Goal: Task Accomplishment & Management: Complete application form

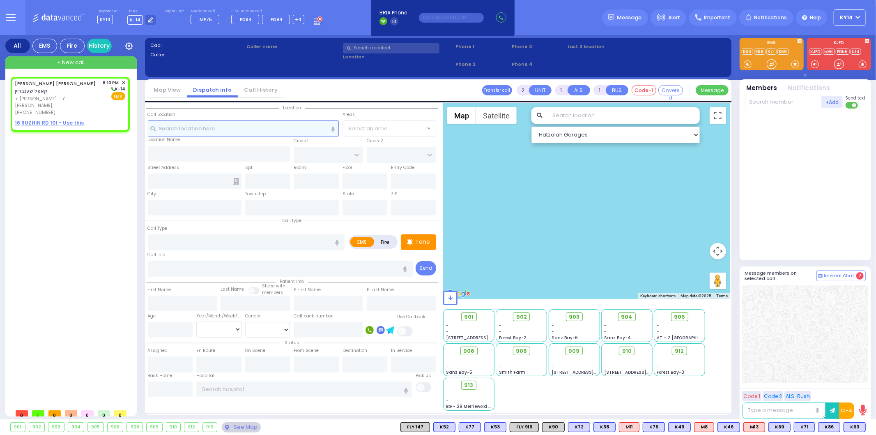
select select
radio input "true"
type input "[PERSON_NAME]"
select select
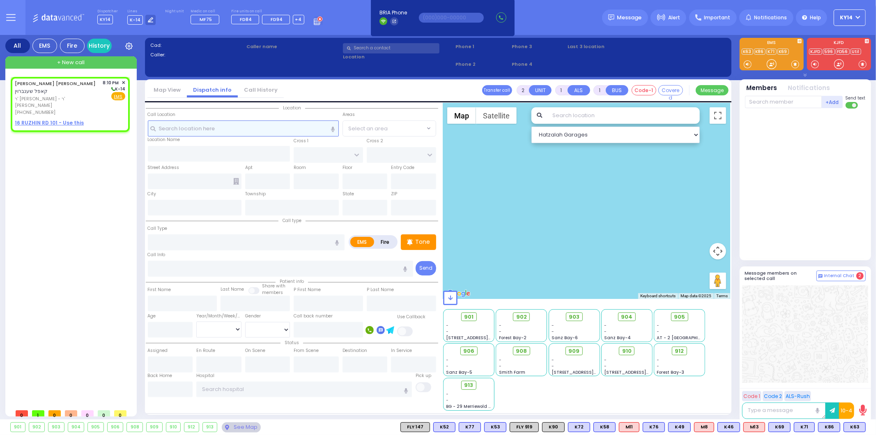
type input "20:10"
select select "Hatzalah Garages"
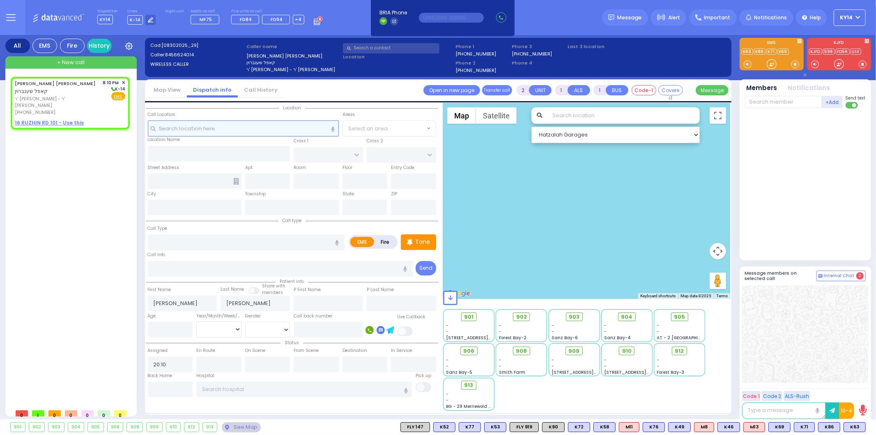
select select
radio input "true"
select select
select select "Hatzalah Garages"
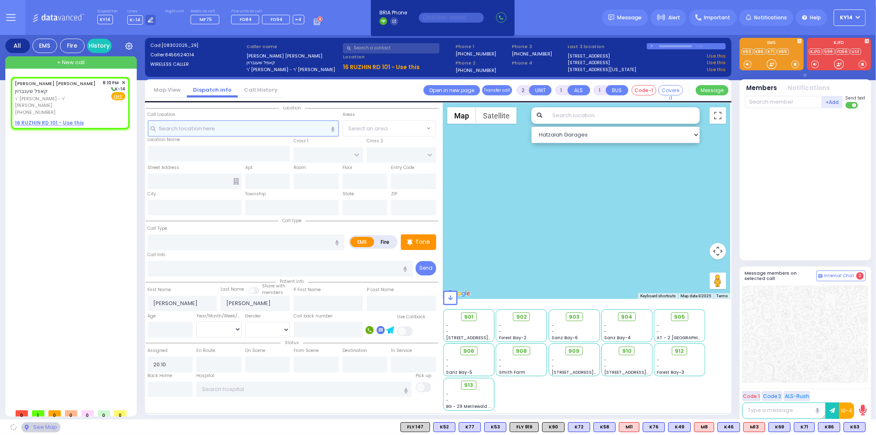
select select
radio input "true"
select select
select select "Hatzalah Garages"
select select
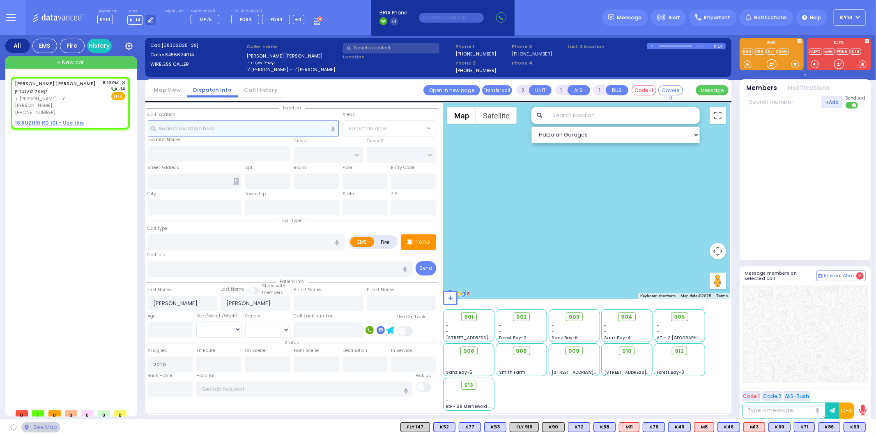
radio input "true"
select select
select select "Hatzalah Garages"
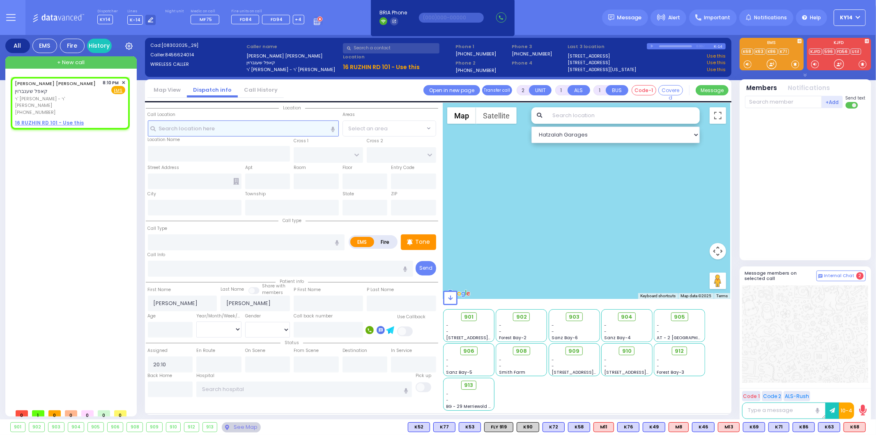
select select
radio input "true"
select select
select select "Hatzalah Garages"
select select
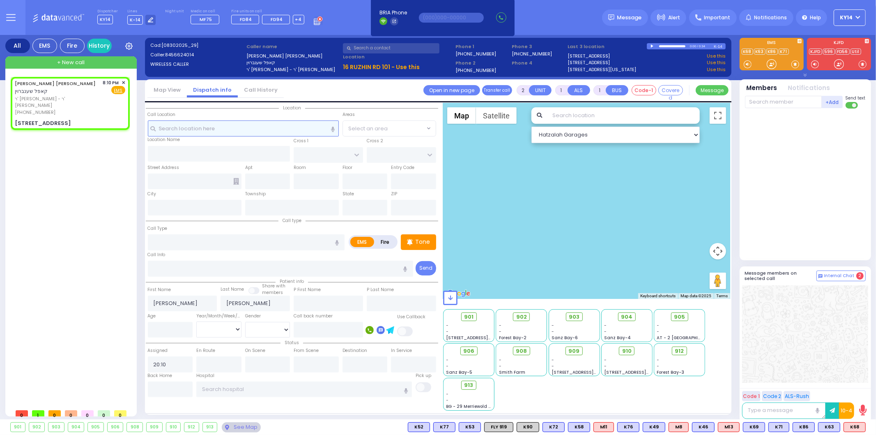
radio input "true"
select select
select select "Hatzalah Garages"
type input "KRAKOW BLVD"
type input "ANIPOLI DR"
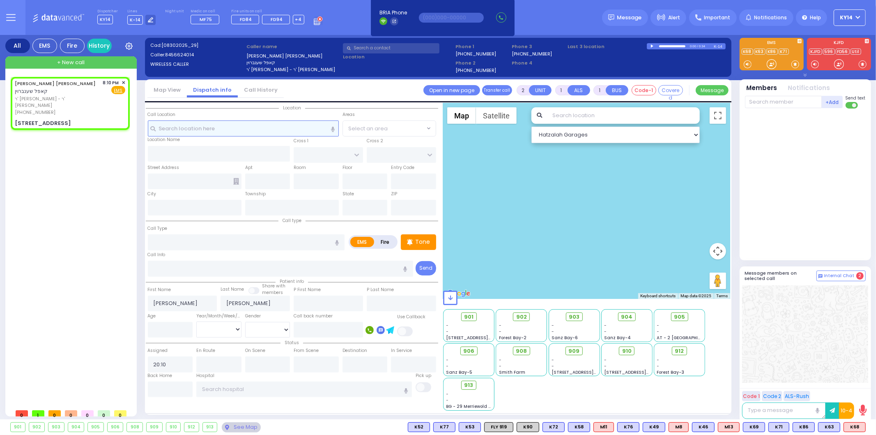
type input "[STREET_ADDRESS]"
type input "101"
type input "Monroe"
type input "[US_STATE]"
type input "10950"
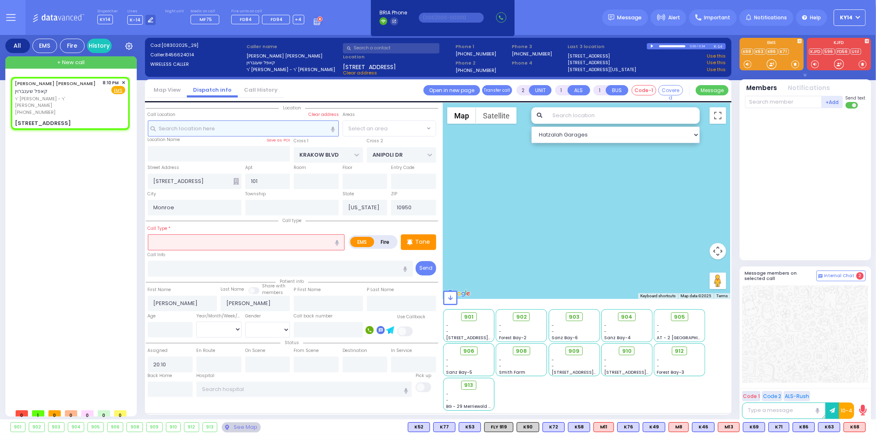
select select "ATZEI TAMURIM"
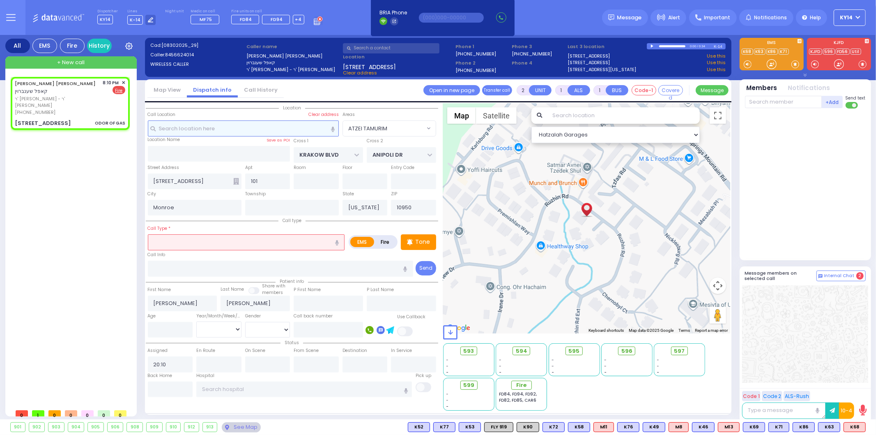
select select
type input "ODOR OF GAS"
radio input "false"
radio input "true"
select select
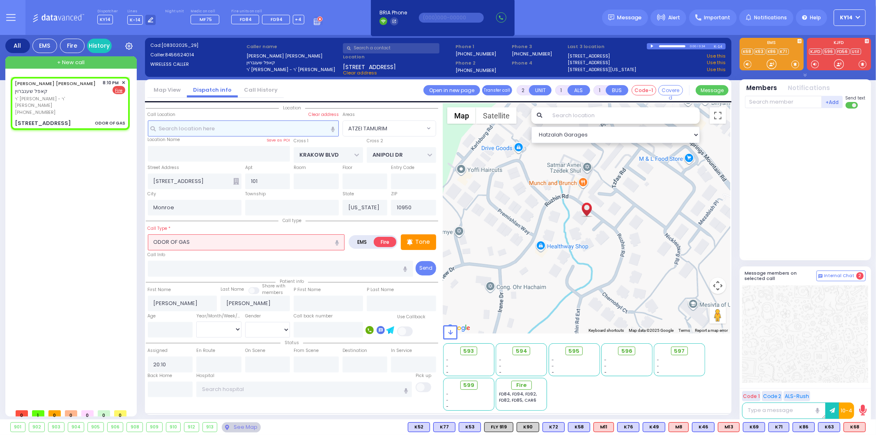
select select "Hatzalah Garages"
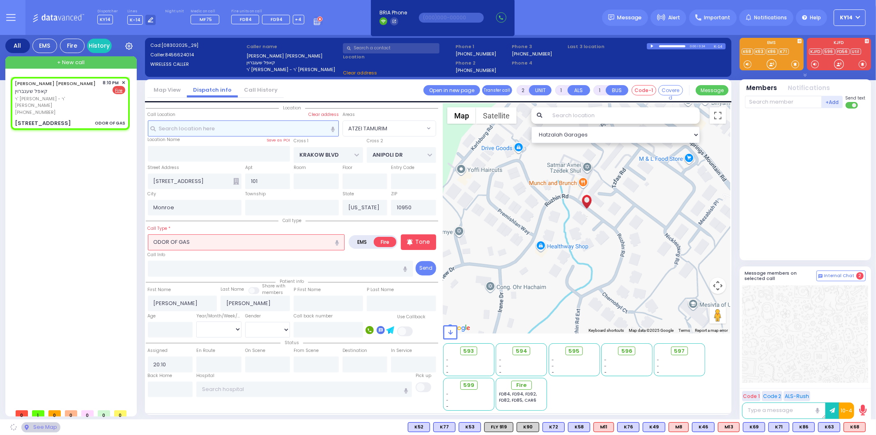
select select
radio input "true"
select select
select select "Hatzalah Garages"
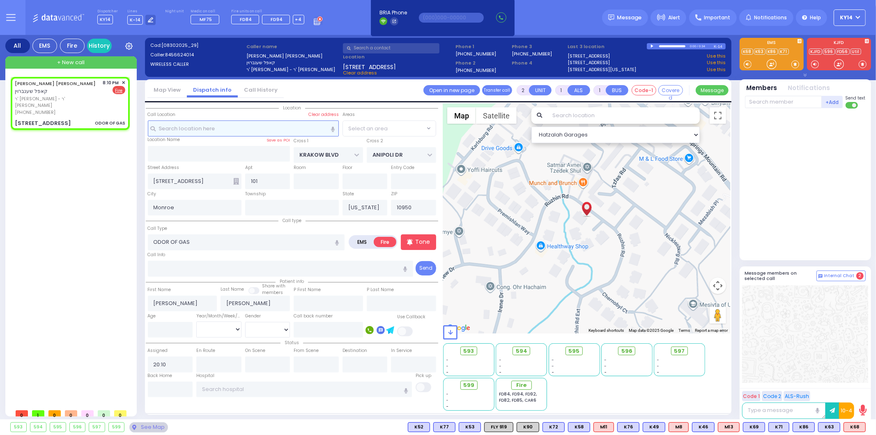
select select "ATZEI TAMURIM"
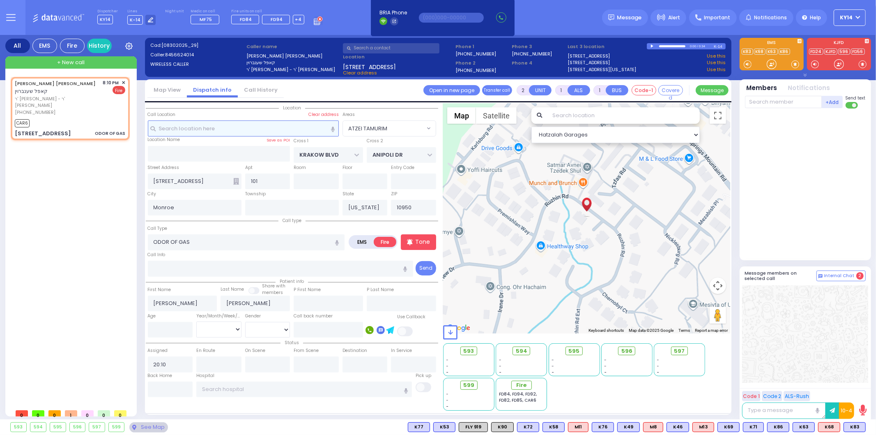
select select
radio input "true"
select select
type input "20:12"
select select "Hatzalah Garages"
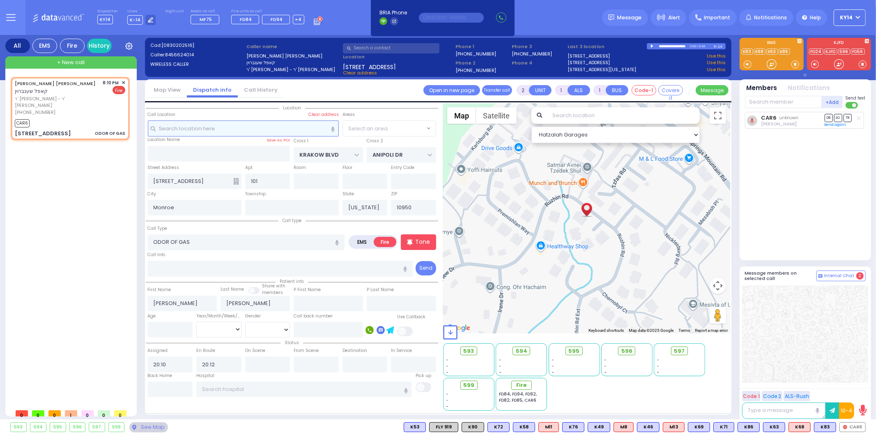
select select "ATZEI TAMURIM"
select select
radio input "true"
select select
select select "Hatzalah Garages"
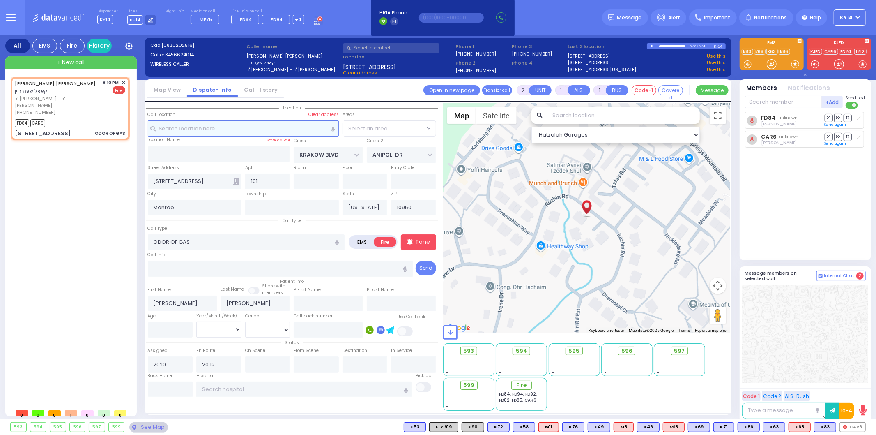
select select "ATZEI TAMURIM"
select select
radio input "true"
select select
select select "Hatzalah Garages"
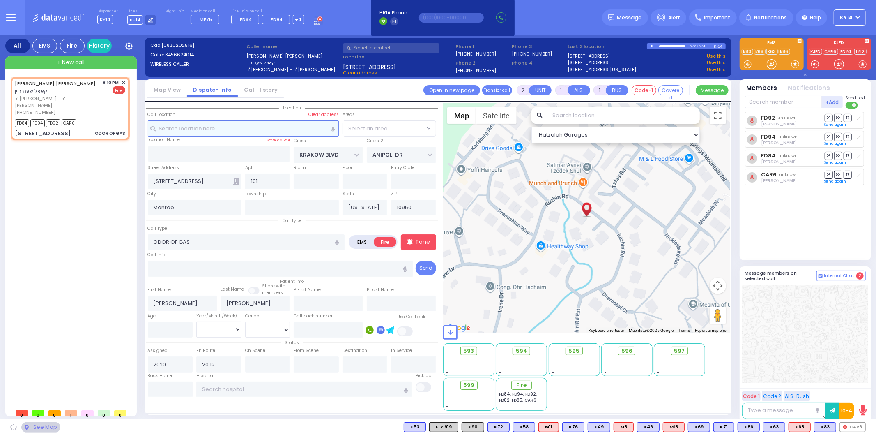
select select
radio input "true"
select select
select select "Hatzalah Garages"
select select "ATZEI TAMURIM"
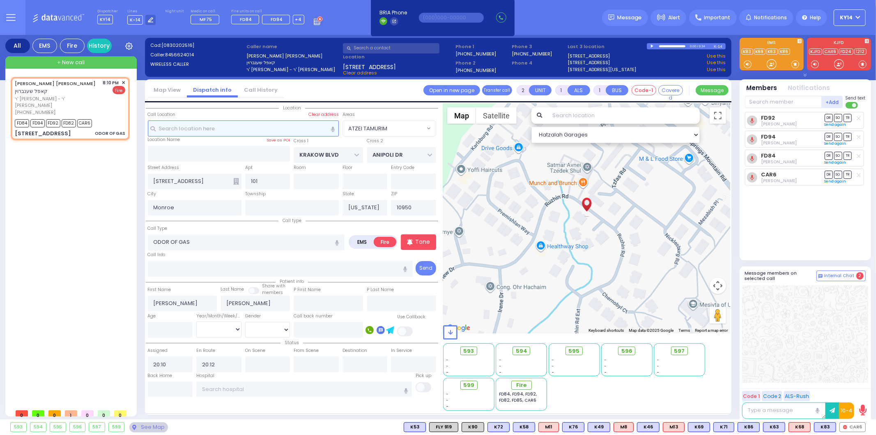
select select "ATZEI TAMURIM"
select select
radio input "true"
select select
select select "Hatzalah Garages"
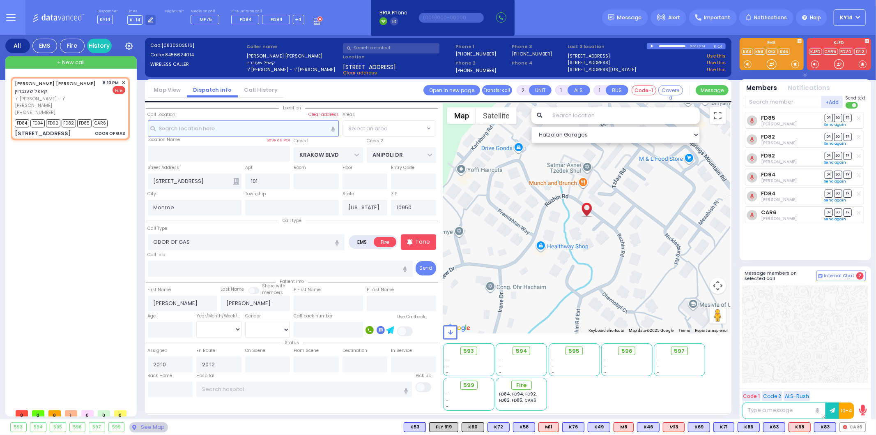
select select
radio input "true"
select select
select select "Hatzalah Garages"
select select "ATZEI TAMURIM"
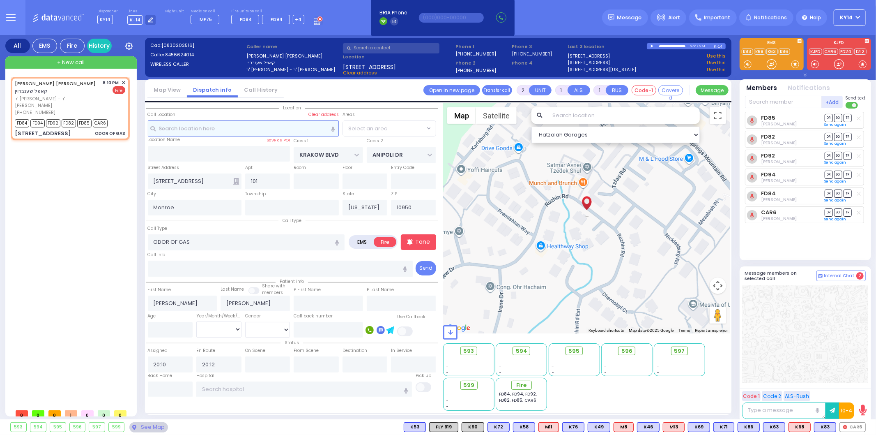
select select "ATZEI TAMURIM"
